Goal: Task Accomplishment & Management: Manage account settings

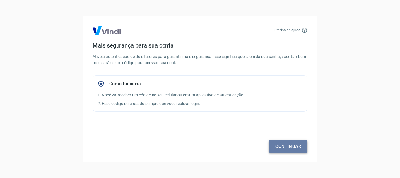
click at [288, 148] on link "Continuar" at bounding box center [288, 146] width 39 height 12
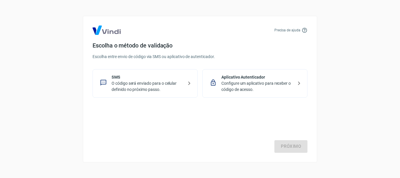
click at [135, 92] on p "O código será enviado para o celular definido no próximo passo." at bounding box center [148, 86] width 72 height 12
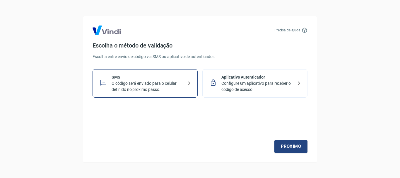
click at [341, 86] on div "Precisa de ajuda Escolha o método de validação Escolha entre envio de código vi…" at bounding box center [200, 89] width 400 height 178
click at [293, 146] on link "Próximo" at bounding box center [290, 146] width 33 height 12
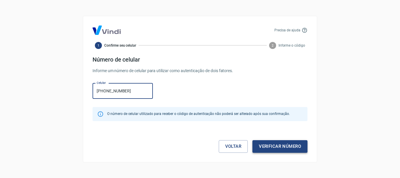
type input "[PHONE_NUMBER]"
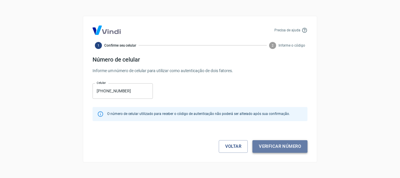
click at [280, 144] on button "Verificar número" at bounding box center [279, 146] width 55 height 12
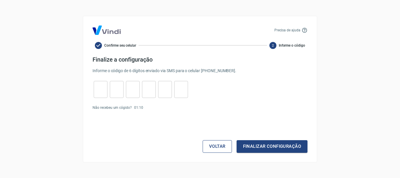
click at [218, 147] on button "Voltar" at bounding box center [217, 146] width 29 height 12
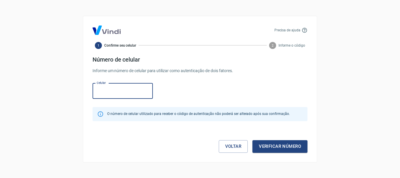
click at [129, 92] on input "Celular" at bounding box center [123, 91] width 60 height 16
type input "[PHONE_NUMBER]"
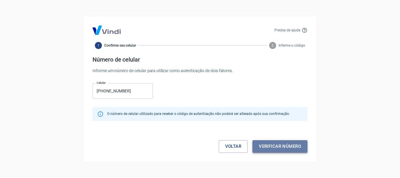
click at [288, 147] on button "Verificar número" at bounding box center [279, 146] width 55 height 12
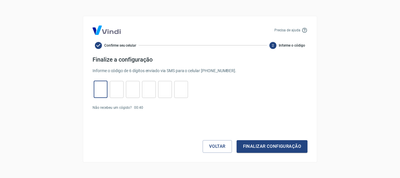
click at [100, 92] on input "tel" at bounding box center [101, 89] width 14 height 13
type input "7"
type input "6"
type input "7"
type input "9"
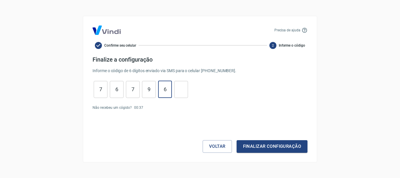
type input "6"
click at [271, 147] on button "Finalizar configuração" at bounding box center [272, 146] width 71 height 12
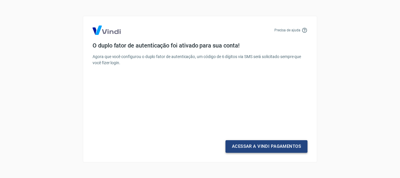
click at [269, 142] on link "Acessar a Vindi Pagamentos" at bounding box center [267, 146] width 82 height 12
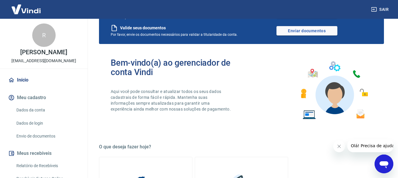
scroll to position [88, 0]
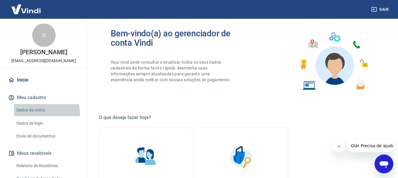
click at [37, 114] on link "Dados da conta" at bounding box center [47, 110] width 66 height 12
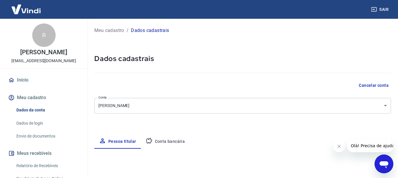
select select "MG"
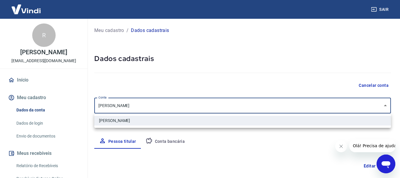
click at [173, 106] on body "Sair R [PERSON_NAME] [EMAIL_ADDRESS][DOMAIN_NAME] Início Meu cadastro Dados da …" at bounding box center [200, 89] width 400 height 178
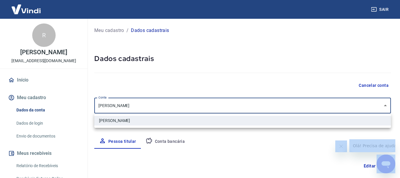
click at [173, 106] on div at bounding box center [200, 89] width 400 height 178
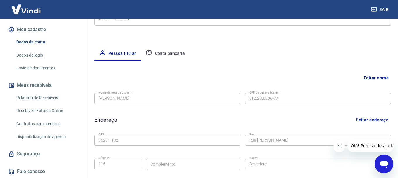
scroll to position [117, 0]
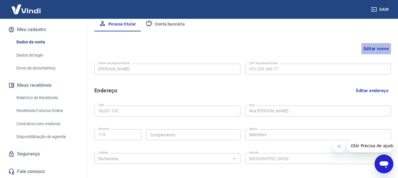
click at [370, 49] on button "Editar nome" at bounding box center [376, 48] width 30 height 11
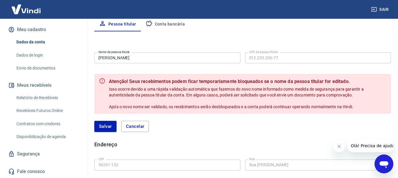
click at [174, 54] on input "[PERSON_NAME]" at bounding box center [167, 57] width 146 height 11
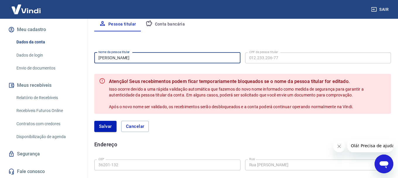
drag, startPoint x: 151, startPoint y: 59, endPoint x: 126, endPoint y: 60, distance: 25.2
click at [126, 60] on input "[PERSON_NAME]" at bounding box center [167, 57] width 146 height 11
type input "[PERSON_NAME]"
click at [102, 124] on button "Salvar" at bounding box center [105, 126] width 22 height 11
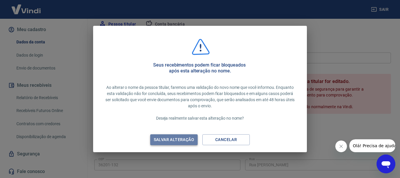
click at [182, 139] on div "Salvar alteração" at bounding box center [174, 139] width 54 height 7
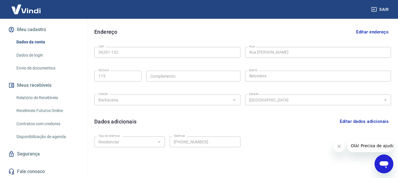
scroll to position [0, 0]
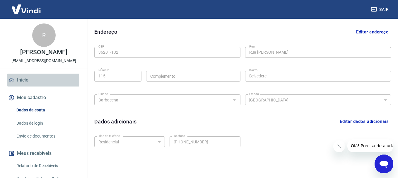
click at [26, 81] on link "Início" at bounding box center [44, 80] width 74 height 13
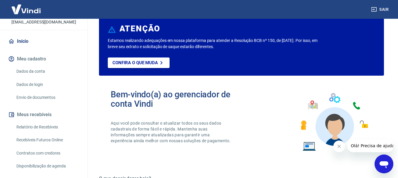
scroll to position [9, 0]
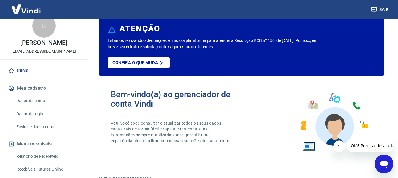
click at [30, 88] on button "Meu cadastro" at bounding box center [44, 88] width 74 height 13
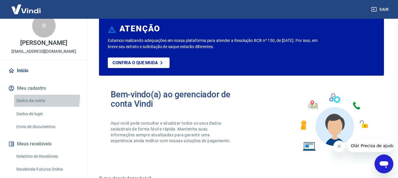
click at [34, 97] on link "Dados da conta" at bounding box center [47, 101] width 66 height 12
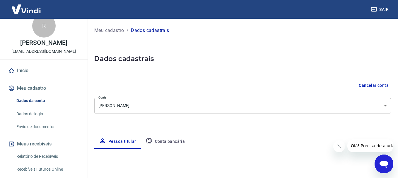
select select "MG"
click at [33, 116] on link "Dados de login" at bounding box center [47, 114] width 66 height 12
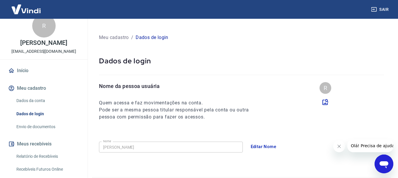
scroll to position [29, 0]
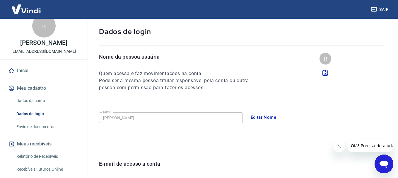
click at [262, 118] on button "Editar Nome" at bounding box center [263, 117] width 32 height 12
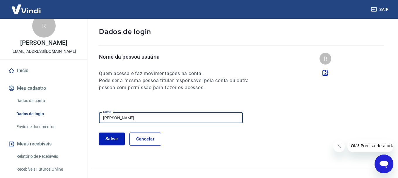
drag, startPoint x: 171, startPoint y: 120, endPoint x: 132, endPoint y: 118, distance: 39.0
click at [132, 118] on input "[PERSON_NAME]" at bounding box center [171, 117] width 144 height 11
type input "[PERSON_NAME]"
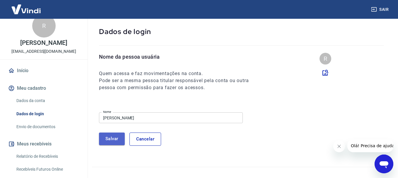
click at [109, 138] on button "Salvar" at bounding box center [112, 138] width 26 height 12
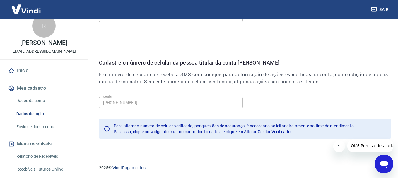
scroll to position [0, 0]
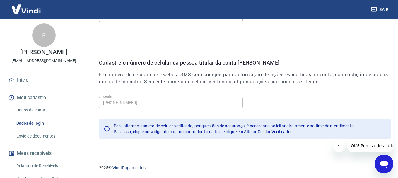
click at [40, 135] on link "Envio de documentos" at bounding box center [47, 136] width 66 height 12
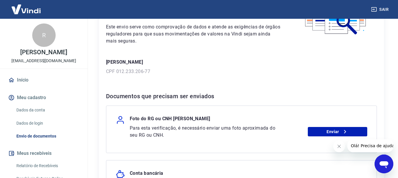
scroll to position [88, 0]
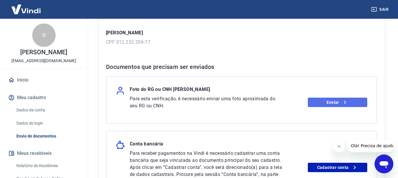
click at [329, 102] on link "Enviar" at bounding box center [337, 102] width 59 height 9
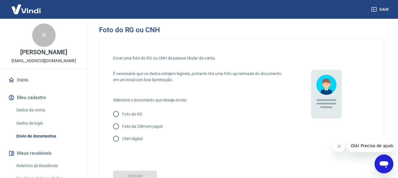
scroll to position [50, 0]
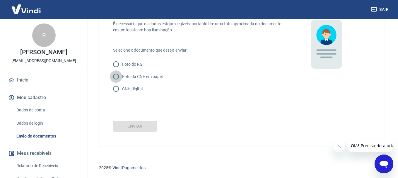
click at [115, 76] on input "Foto da CNH em papel" at bounding box center [116, 76] width 12 height 12
radio input "true"
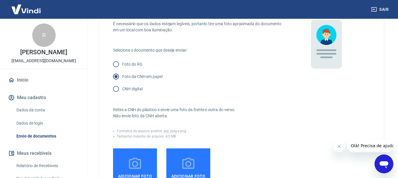
scroll to position [108, 0]
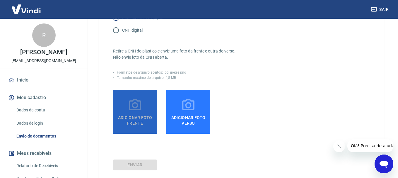
click at [144, 118] on span "Adicionar foto frente" at bounding box center [134, 118] width 39 height 13
click at [0, 0] on input "Adicionar foto frente" at bounding box center [0, 0] width 0 height 0
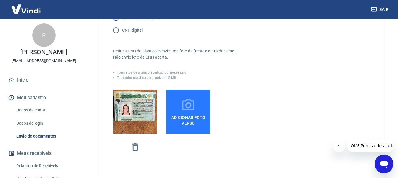
click at [197, 115] on span "Adicionar foto verso" at bounding box center [188, 118] width 39 height 13
click at [0, 0] on input "Adicionar foto verso" at bounding box center [0, 0] width 0 height 0
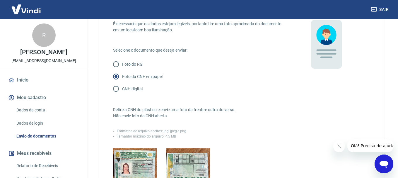
scroll to position [138, 0]
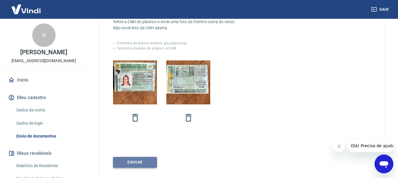
click at [139, 159] on button "Enviar" at bounding box center [135, 162] width 44 height 11
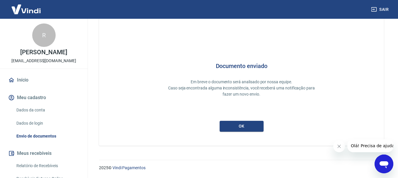
scroll to position [25, 0]
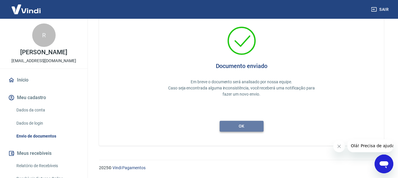
click at [247, 129] on button "ok" at bounding box center [242, 126] width 44 height 11
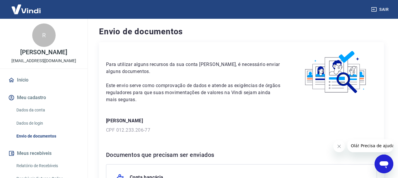
click at [39, 111] on link "Dados da conta" at bounding box center [47, 110] width 66 height 12
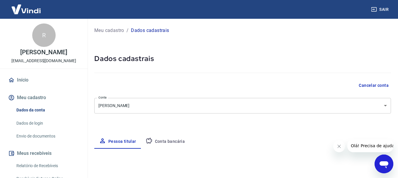
select select "MG"
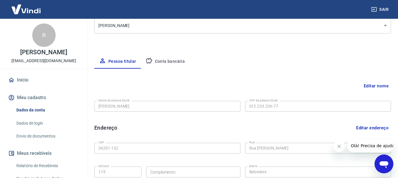
scroll to position [51, 0]
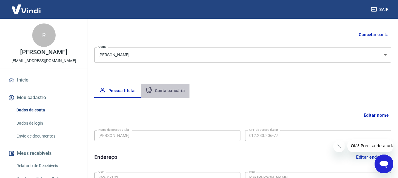
click at [164, 94] on button "Conta bancária" at bounding box center [165, 91] width 49 height 14
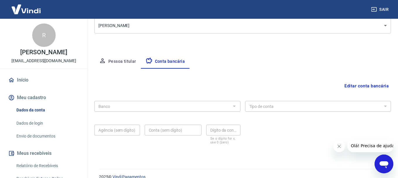
scroll to position [89, 0]
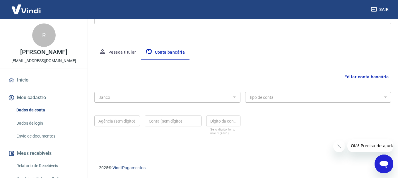
click at [230, 98] on div "Banco" at bounding box center [167, 97] width 146 height 11
click at [372, 77] on button "Editar conta bancária" at bounding box center [366, 76] width 49 height 11
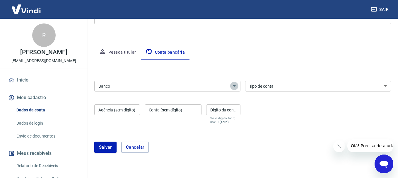
click at [234, 84] on icon "Abrir" at bounding box center [234, 85] width 7 height 7
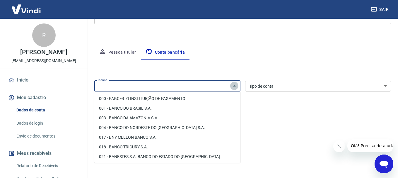
click at [234, 84] on icon "Fechar" at bounding box center [234, 85] width 7 height 7
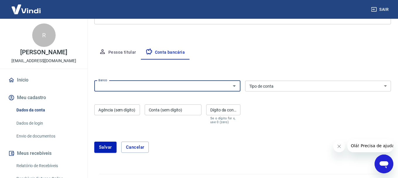
scroll to position [0, 0]
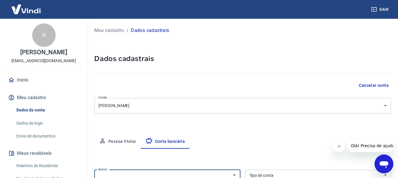
click at [114, 30] on p "Meu cadastro" at bounding box center [109, 30] width 30 height 7
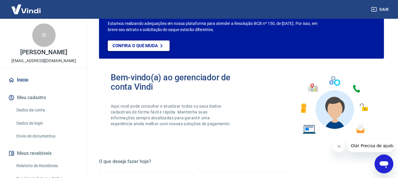
scroll to position [117, 0]
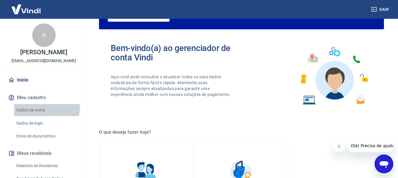
click at [37, 107] on link "Dados da conta" at bounding box center [47, 110] width 66 height 12
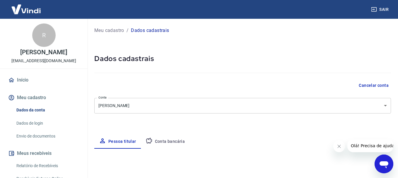
select select "MG"
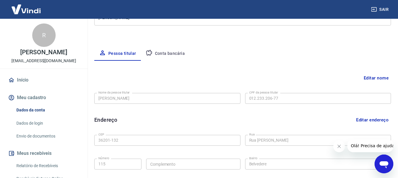
scroll to position [117, 0]
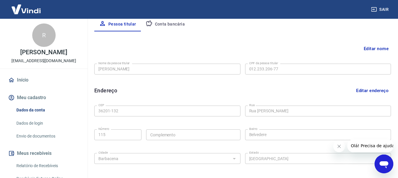
click at [384, 45] on button "Editar nome" at bounding box center [376, 48] width 30 height 11
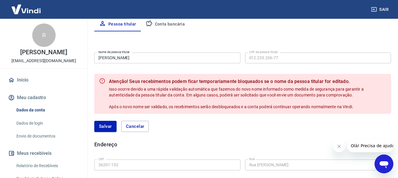
click at [153, 60] on input "[PERSON_NAME]" at bounding box center [167, 57] width 146 height 11
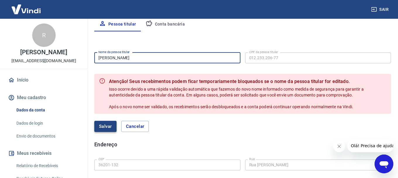
type input "Renata Bonato casagrande"
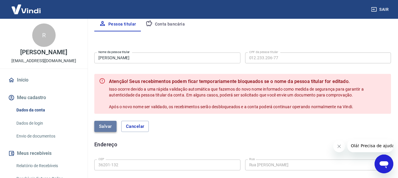
click at [105, 126] on button "Salvar" at bounding box center [105, 126] width 22 height 11
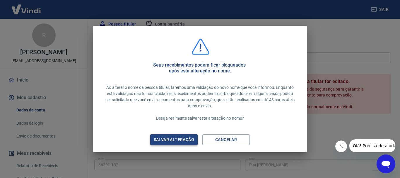
click at [176, 139] on div "Salvar alteração" at bounding box center [174, 139] width 54 height 7
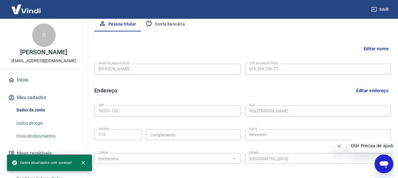
click at [175, 21] on button "Conta bancária" at bounding box center [165, 24] width 49 height 14
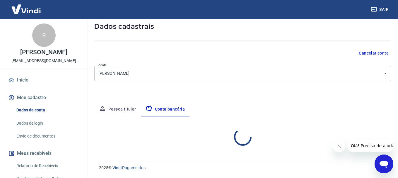
scroll to position [89, 0]
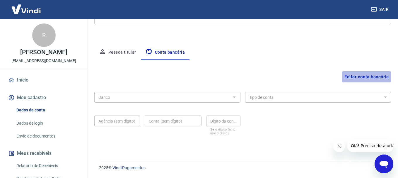
click at [358, 77] on button "Editar conta bancária" at bounding box center [366, 76] width 49 height 11
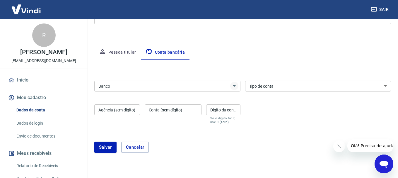
click at [235, 87] on icon "Abrir" at bounding box center [234, 85] width 7 height 7
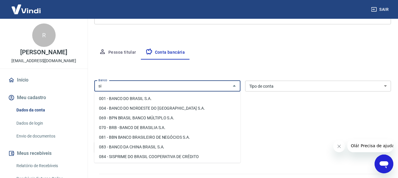
type input "s"
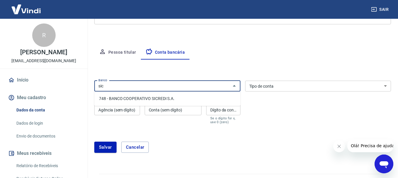
click at [174, 96] on li "748 - BANCO COOPERATIVO SICREDI S.A." at bounding box center [167, 99] width 146 height 10
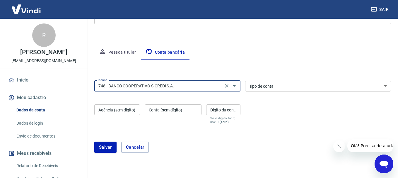
type input "748 - BANCO COOPERATIVO SICREDI S.A."
click at [287, 84] on select "Conta Corrente Conta Poupança" at bounding box center [318, 86] width 146 height 11
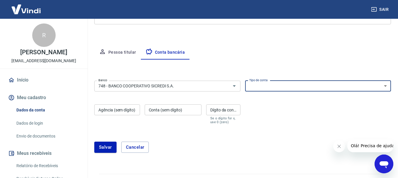
select select "1"
click at [245, 81] on select "Conta Corrente Conta Poupança" at bounding box center [318, 86] width 146 height 11
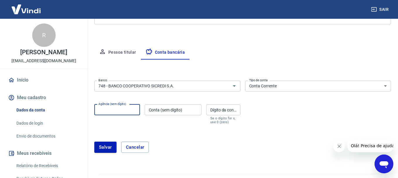
click at [118, 111] on input "Agência (sem dígito)" at bounding box center [117, 109] width 46 height 11
type input "4149"
click at [165, 110] on input "Conta (sem dígito)" at bounding box center [173, 109] width 57 height 11
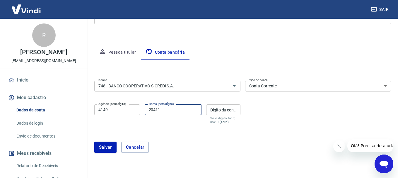
click at [151, 110] on input "20411" at bounding box center [173, 109] width 57 height 11
click at [166, 108] on input "70411" at bounding box center [173, 109] width 57 height 11
click at [167, 108] on input "704110001" at bounding box center [173, 109] width 57 height 11
type input "70411001"
click at [218, 110] on input "Dígito da conta" at bounding box center [223, 109] width 34 height 11
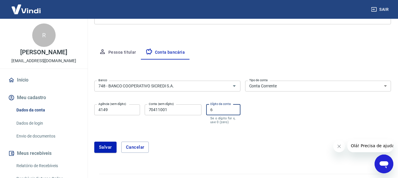
type input "6"
click at [222, 141] on div "Salvar Cancelar" at bounding box center [242, 146] width 297 height 11
click at [107, 143] on button "Salvar" at bounding box center [105, 146] width 22 height 11
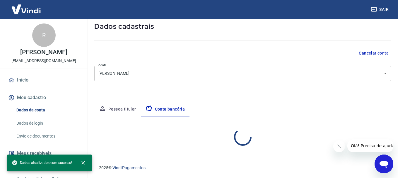
select select "1"
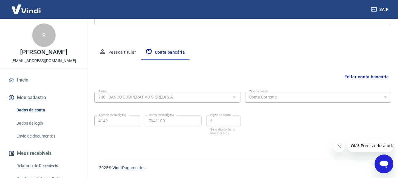
scroll to position [29, 0]
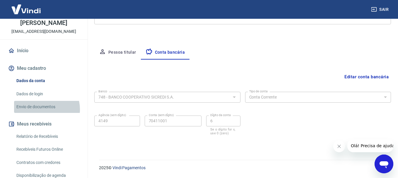
click at [43, 109] on link "Envio de documentos" at bounding box center [47, 107] width 66 height 12
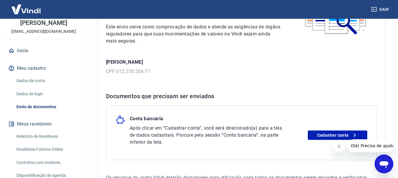
scroll to position [88, 0]
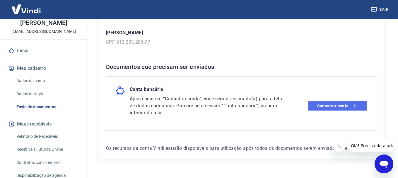
click at [346, 109] on link "Cadastrar conta" at bounding box center [337, 105] width 59 height 9
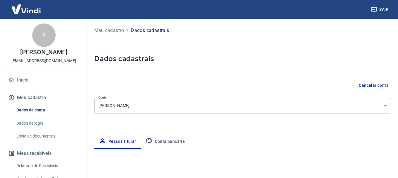
select select "MG"
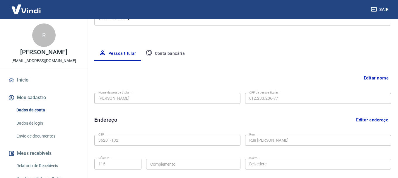
click at [169, 47] on button "Conta bancária" at bounding box center [165, 54] width 49 height 14
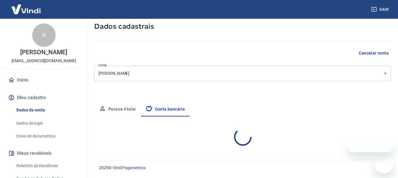
select select "1"
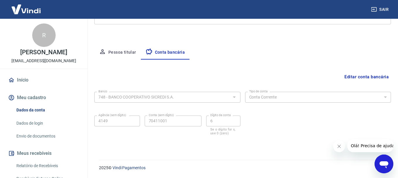
scroll to position [60, 0]
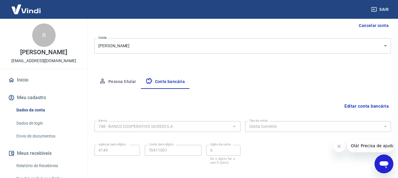
click at [23, 81] on link "Início" at bounding box center [44, 80] width 74 height 13
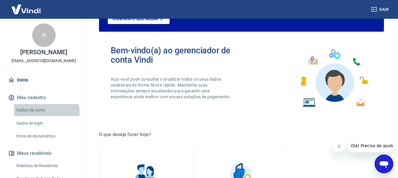
click at [37, 112] on link "Dados da conta" at bounding box center [47, 110] width 66 height 12
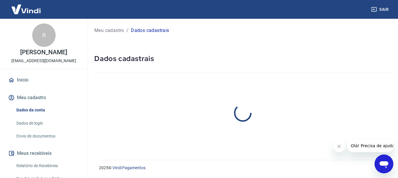
select select "MG"
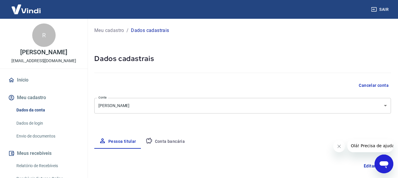
click at [39, 127] on link "Dados de login" at bounding box center [47, 123] width 66 height 12
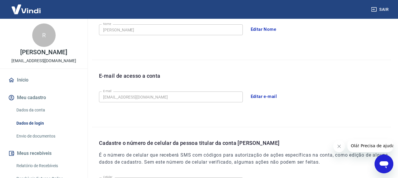
scroll to position [197, 0]
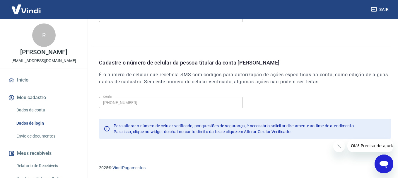
click at [18, 76] on link "Início" at bounding box center [44, 80] width 74 height 13
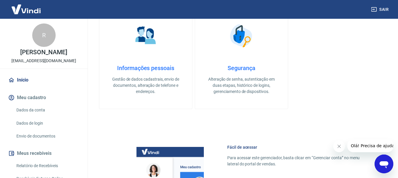
scroll to position [357, 0]
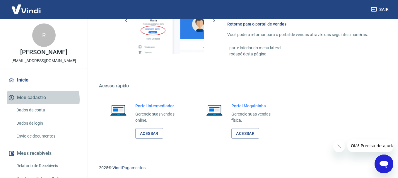
click at [39, 99] on button "Meu cadastro" at bounding box center [44, 97] width 74 height 13
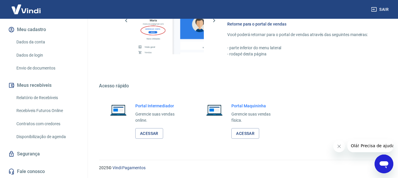
scroll to position [0, 0]
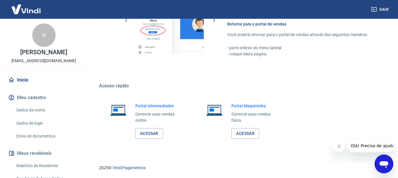
click at [34, 110] on link "Dados da conta" at bounding box center [47, 110] width 66 height 12
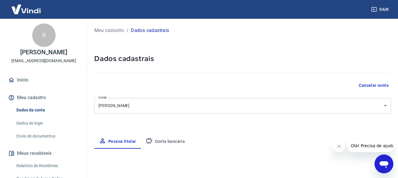
select select "MG"
click at [100, 27] on div "Meu cadastro / Dados cadastrais" at bounding box center [242, 30] width 297 height 9
click at [103, 31] on p "Meu cadastro" at bounding box center [109, 30] width 30 height 7
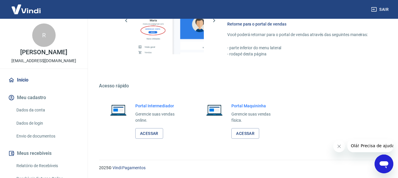
click at [21, 82] on link "Início" at bounding box center [44, 80] width 74 height 13
click at [43, 46] on div "R" at bounding box center [43, 34] width 23 height 23
drag, startPoint x: 42, startPoint y: 40, endPoint x: 41, endPoint y: 57, distance: 17.9
click at [42, 40] on div "R" at bounding box center [43, 34] width 23 height 23
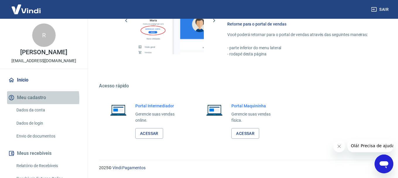
click at [25, 99] on button "Meu cadastro" at bounding box center [44, 97] width 74 height 13
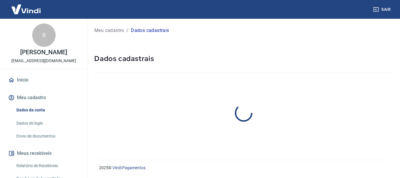
select select "MG"
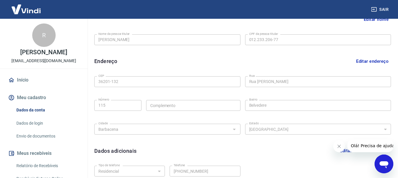
scroll to position [197, 0]
